Goal: Task Accomplishment & Management: Manage account settings

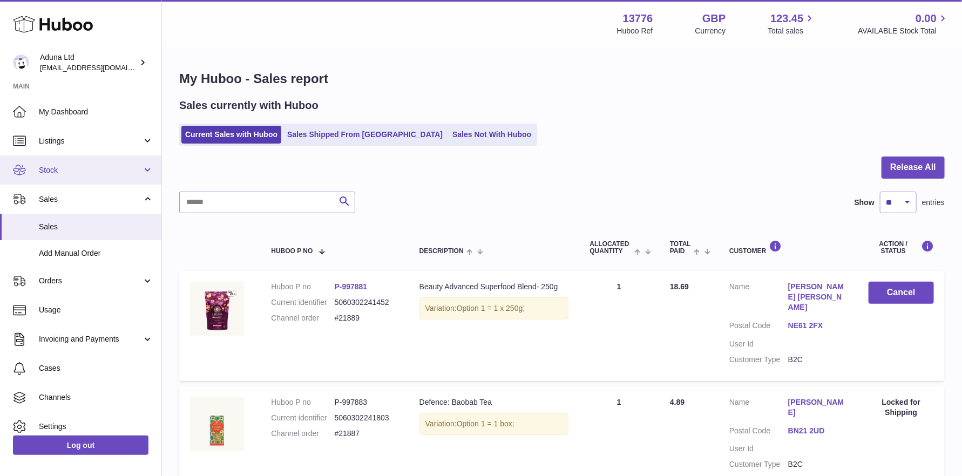
click at [65, 167] on span "Stock" at bounding box center [90, 170] width 103 height 10
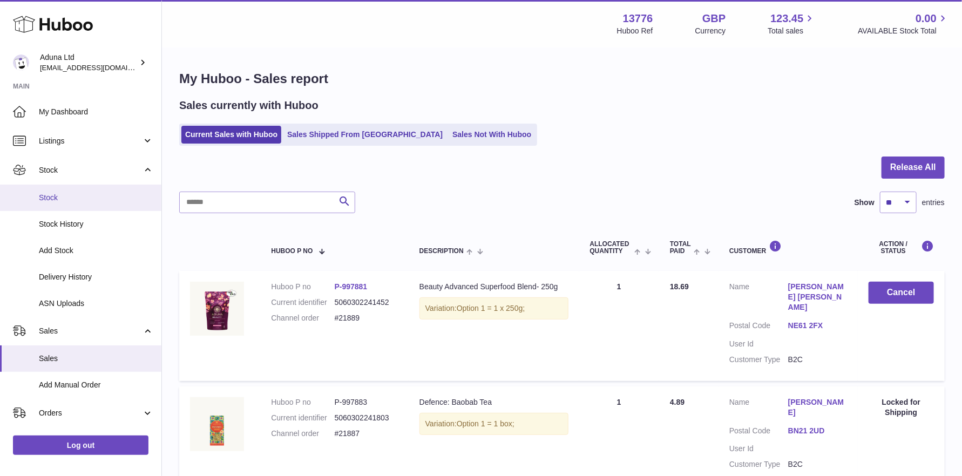
click at [70, 202] on span "Stock" at bounding box center [96, 198] width 114 height 10
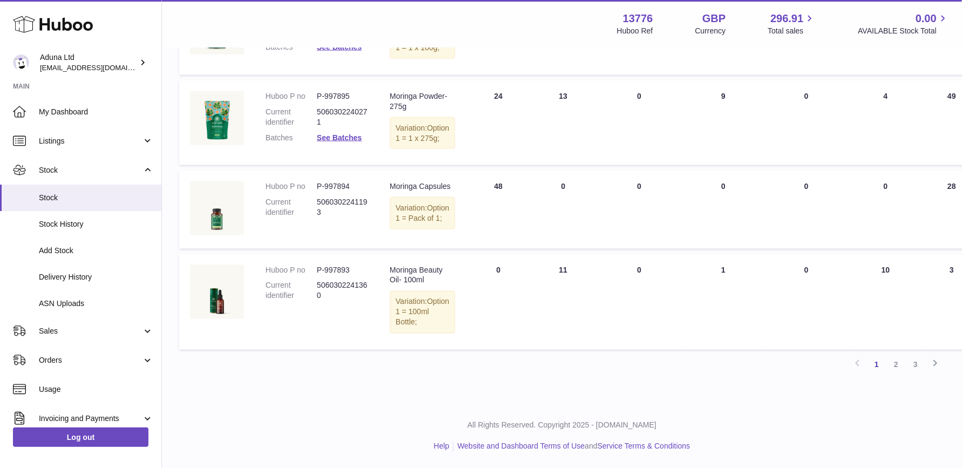
scroll to position [864, 0]
click at [898, 375] on link "2" at bounding box center [896, 364] width 19 height 19
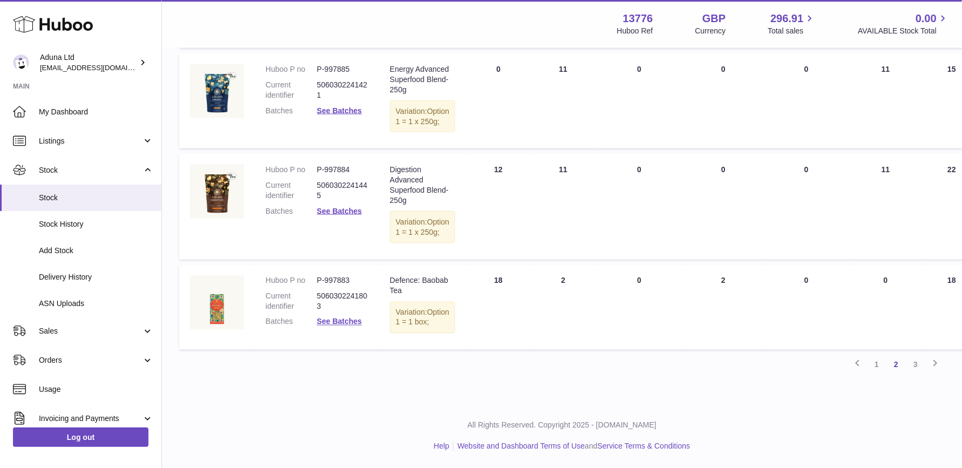
scroll to position [912, 0]
click at [916, 368] on link "3" at bounding box center [915, 364] width 19 height 19
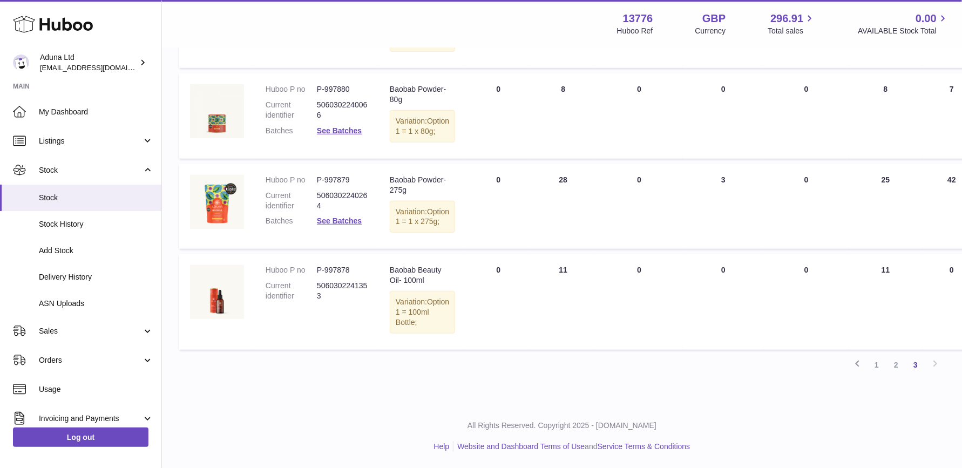
scroll to position [391, 0]
